Goal: Check status: Check status

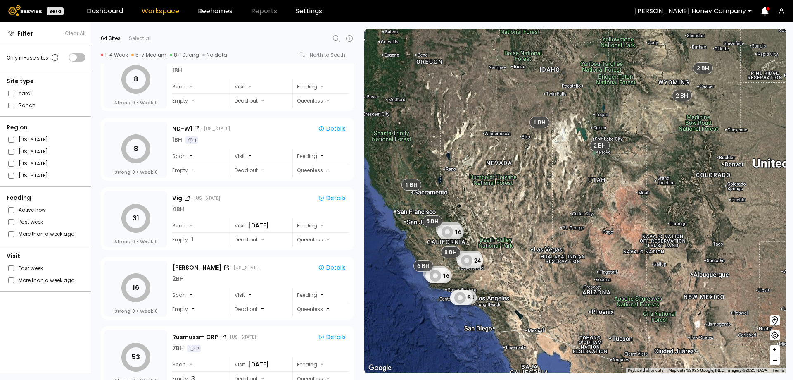
scroll to position [1281, 0]
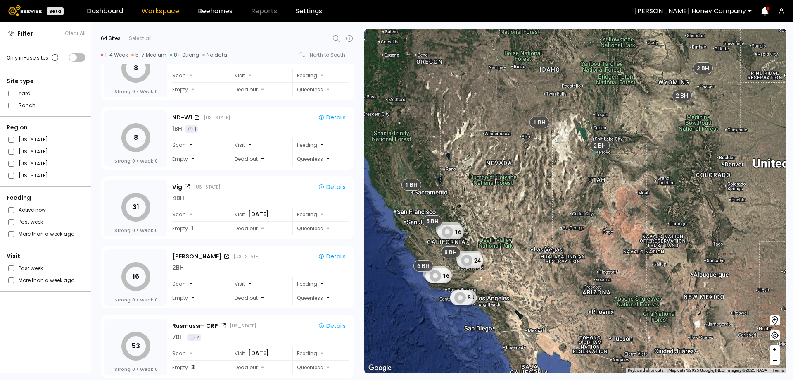
click at [335, 36] on icon at bounding box center [336, 38] width 7 height 7
type input "*"
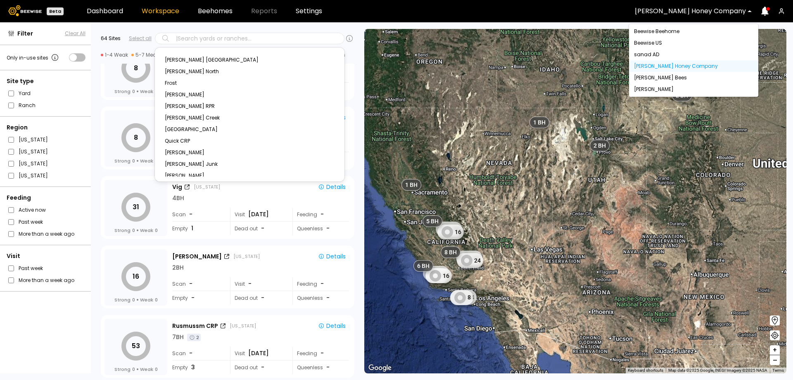
click at [734, 12] on div at bounding box center [690, 10] width 111 height 7
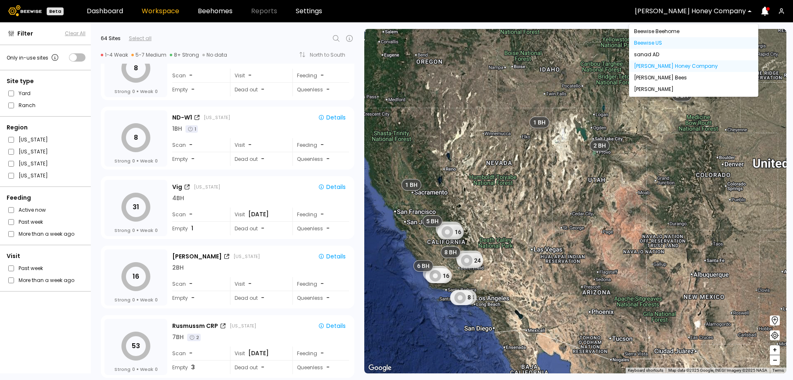
click at [697, 43] on div "Beewise US" at bounding box center [693, 42] width 119 height 5
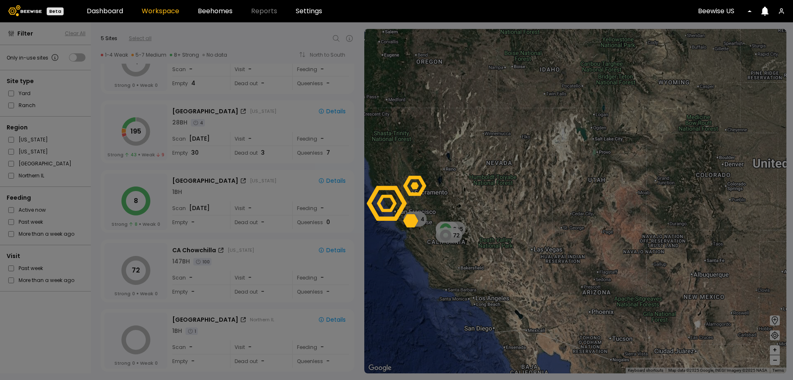
scroll to position [38, 0]
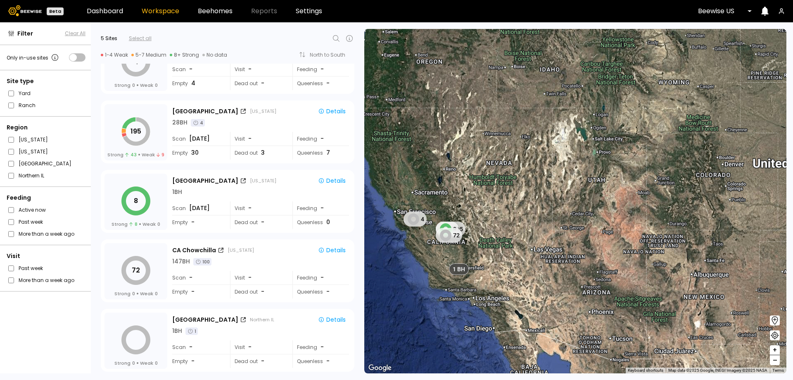
click at [337, 38] on icon at bounding box center [336, 38] width 10 height 10
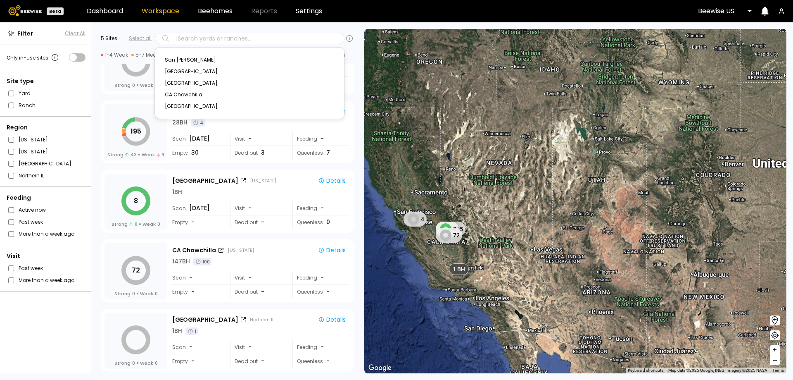
click at [729, 8] on div at bounding box center [722, 10] width 48 height 7
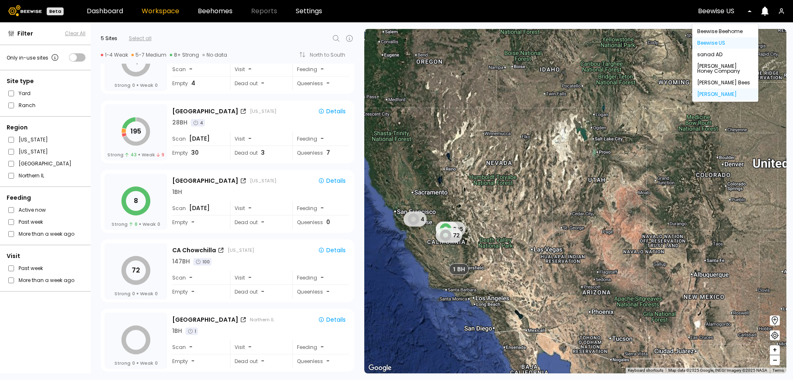
click at [724, 93] on div "Dixon" at bounding box center [726, 94] width 56 height 5
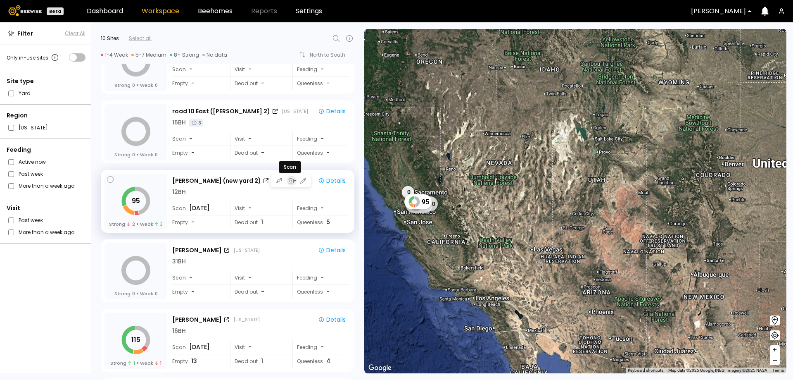
click at [294, 181] on icon "button" at bounding box center [295, 180] width 2 height 1
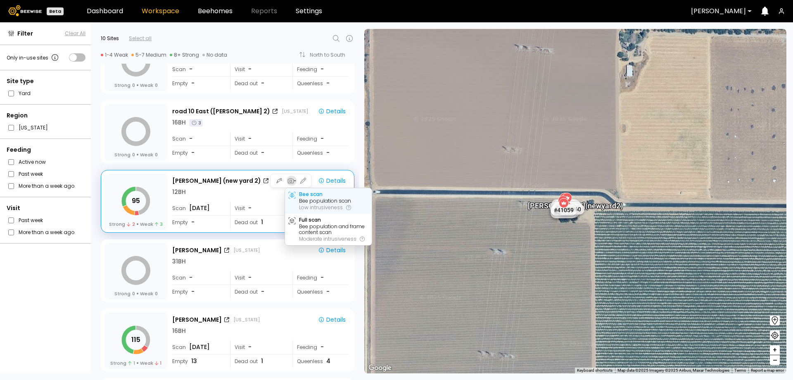
click at [310, 201] on div "Bee population scan" at bounding box center [325, 201] width 52 height 6
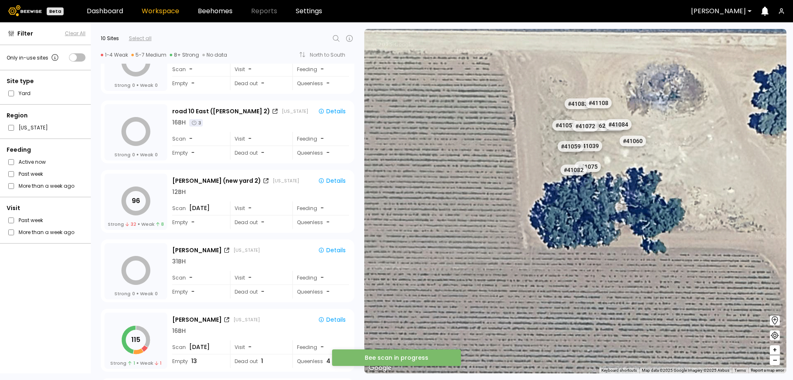
drag, startPoint x: 619, startPoint y: 152, endPoint x: 599, endPoint y: 218, distance: 68.6
click at [599, 218] on div "# 41073 # 41036 # 40069 # 40702 # 40200 # 40736 # 40113 # 40203 # 40190 # 41038…" at bounding box center [575, 201] width 422 height 344
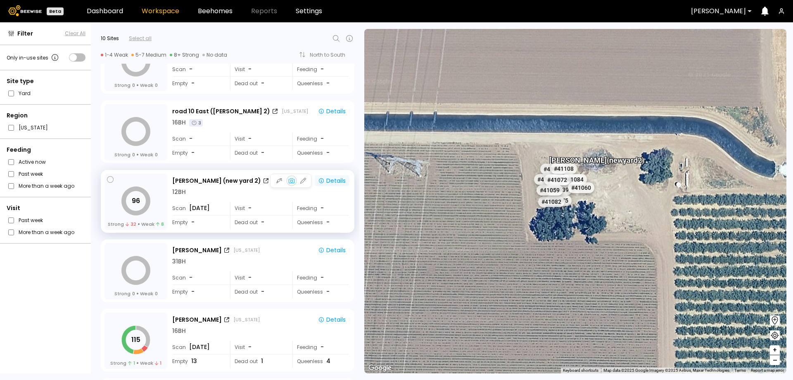
click at [333, 180] on div "Details" at bounding box center [332, 180] width 28 height 7
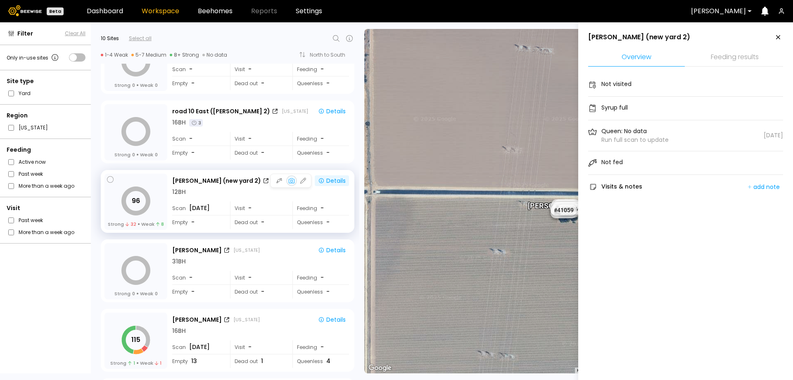
click at [156, 194] on div "96 Strong 32 Weak 8" at bounding box center [136, 202] width 63 height 56
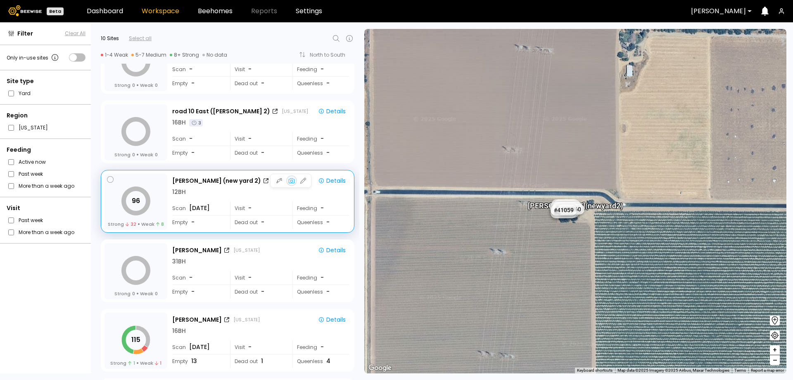
click at [156, 194] on div "96 Strong 32 Weak 8" at bounding box center [136, 202] width 63 height 56
click at [284, 195] on div "12 BH" at bounding box center [260, 192] width 177 height 9
